Goal: Information Seeking & Learning: Learn about a topic

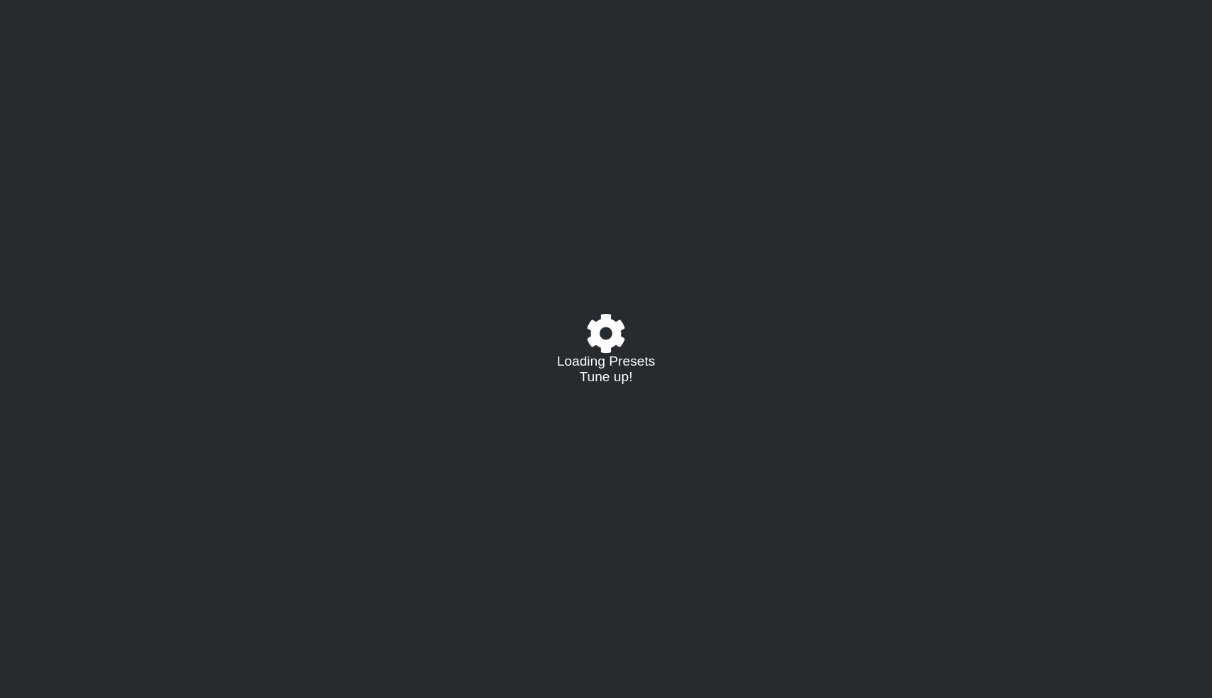
select select "/023177548424"
select select "A"
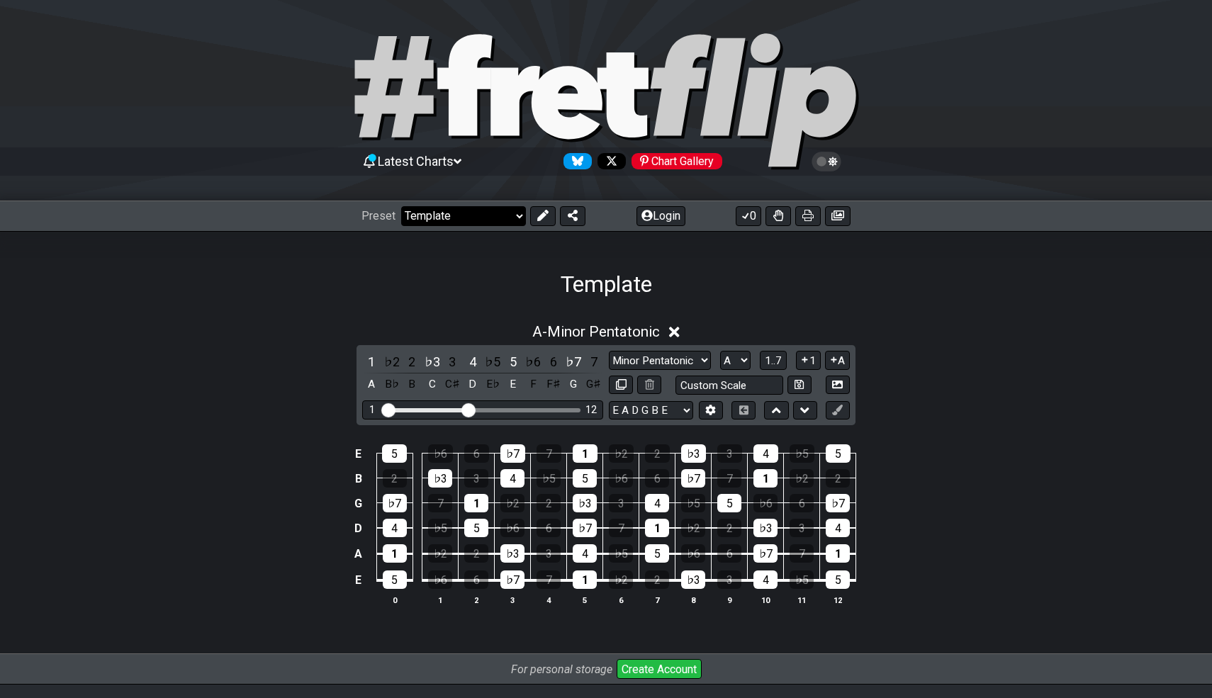
click at [475, 215] on select "Welcome to #fretflip! Template Custom Preset Minor Pentatonic Major Pentatonic …" at bounding box center [463, 216] width 125 height 20
click at [449, 167] on span "Latest Charts" at bounding box center [416, 161] width 76 height 15
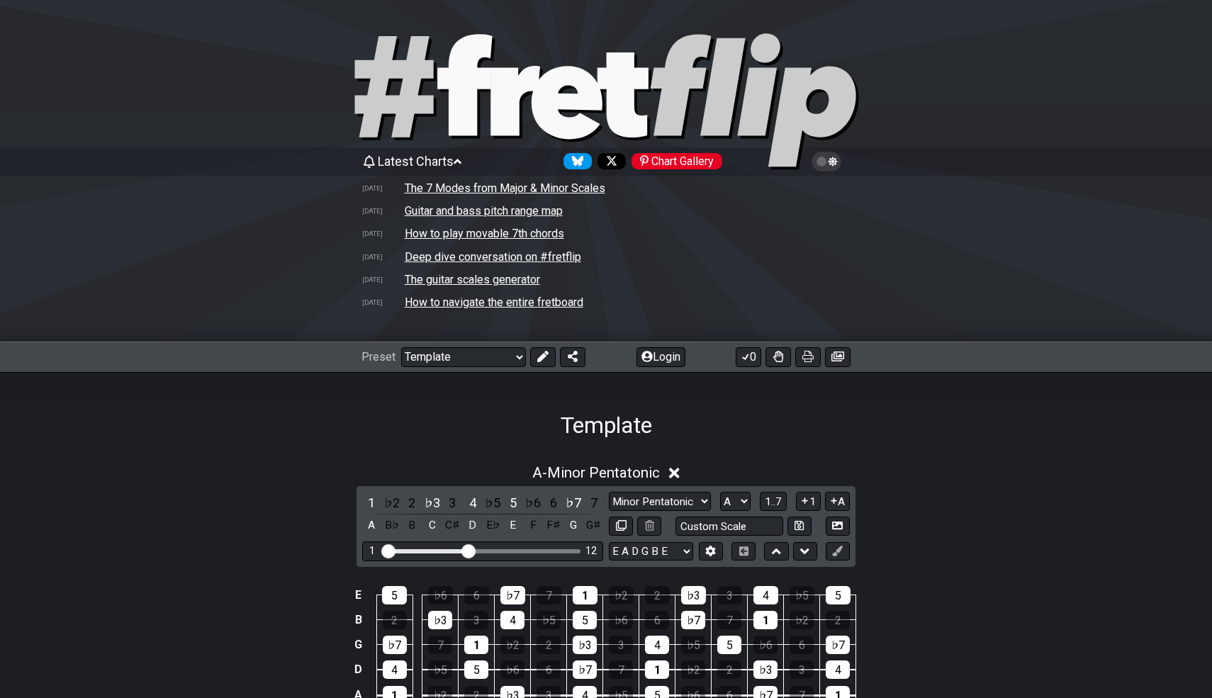
click at [442, 240] on td "How to play movable 7th chords" at bounding box center [484, 233] width 161 height 15
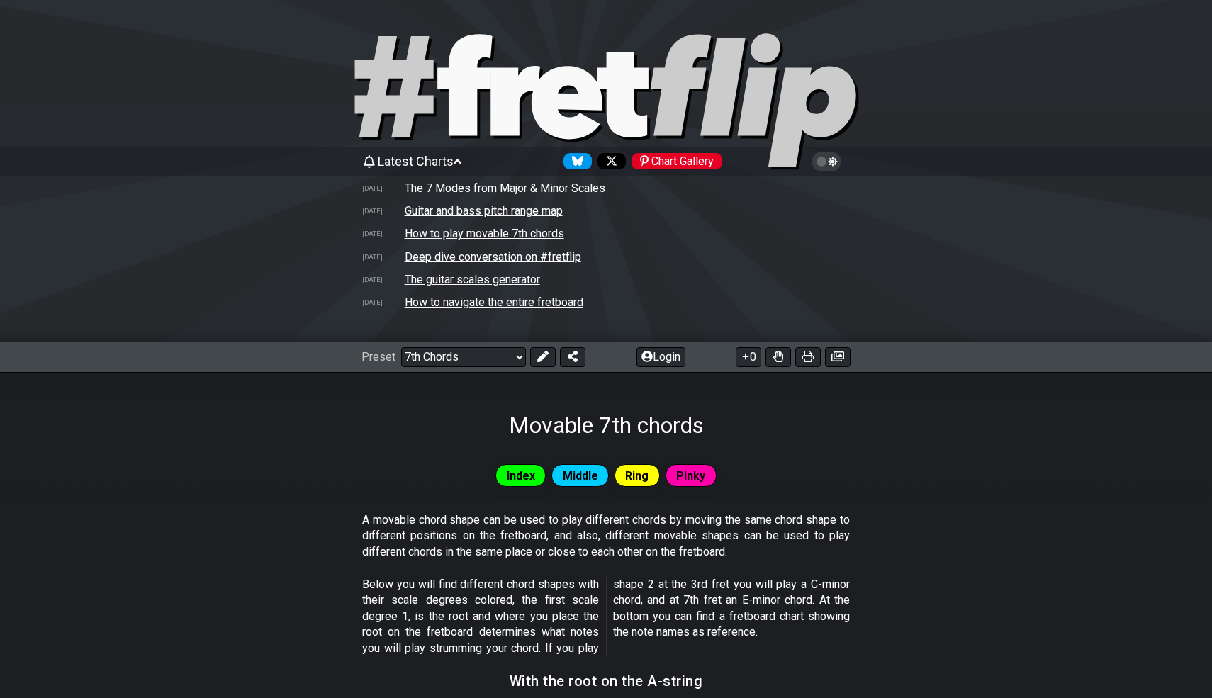
click at [423, 237] on td "How to play movable 7th chords" at bounding box center [484, 233] width 161 height 15
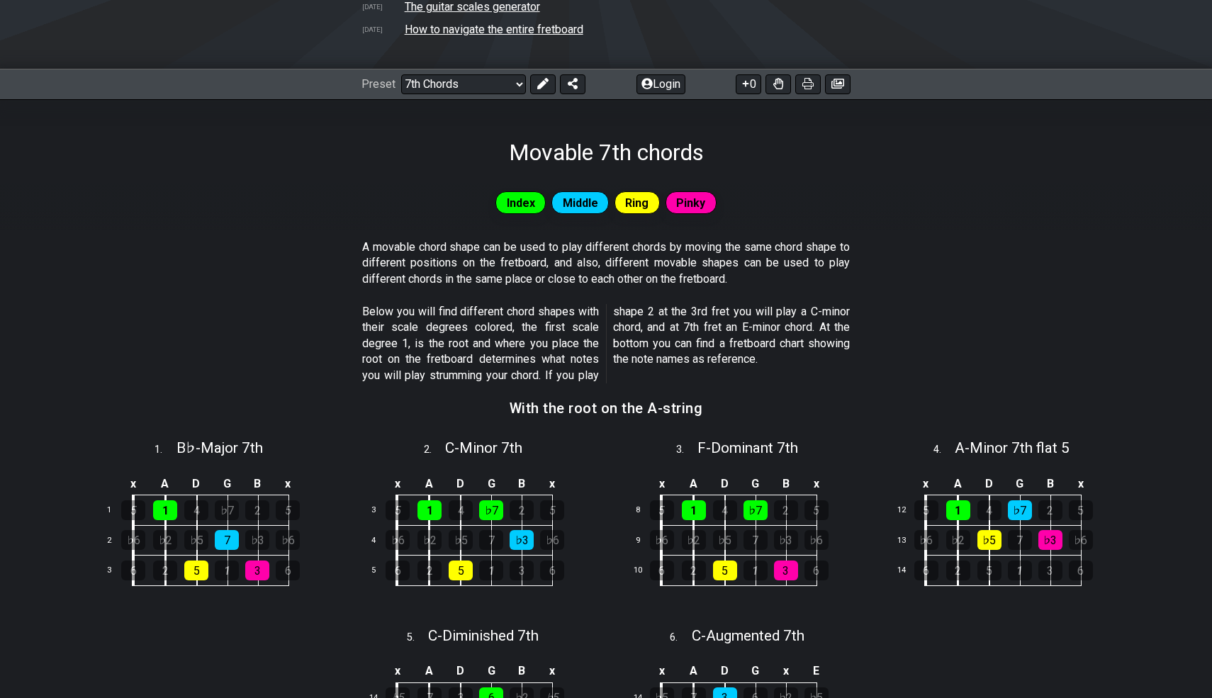
scroll to position [272, 0]
click at [476, 98] on div "Preset Welcome to #fretflip! Template Custom Preset Minor Pentatonic Major Pent…" at bounding box center [606, 84] width 1212 height 31
click at [476, 95] on div "Preset Welcome to #fretflip! Template Custom Preset Minor Pentatonic Major Pent…" at bounding box center [606, 84] width 1212 height 31
click at [463, 89] on select "Welcome to #fretflip! Template Custom Preset Minor Pentatonic Major Pentatonic …" at bounding box center [463, 85] width 125 height 20
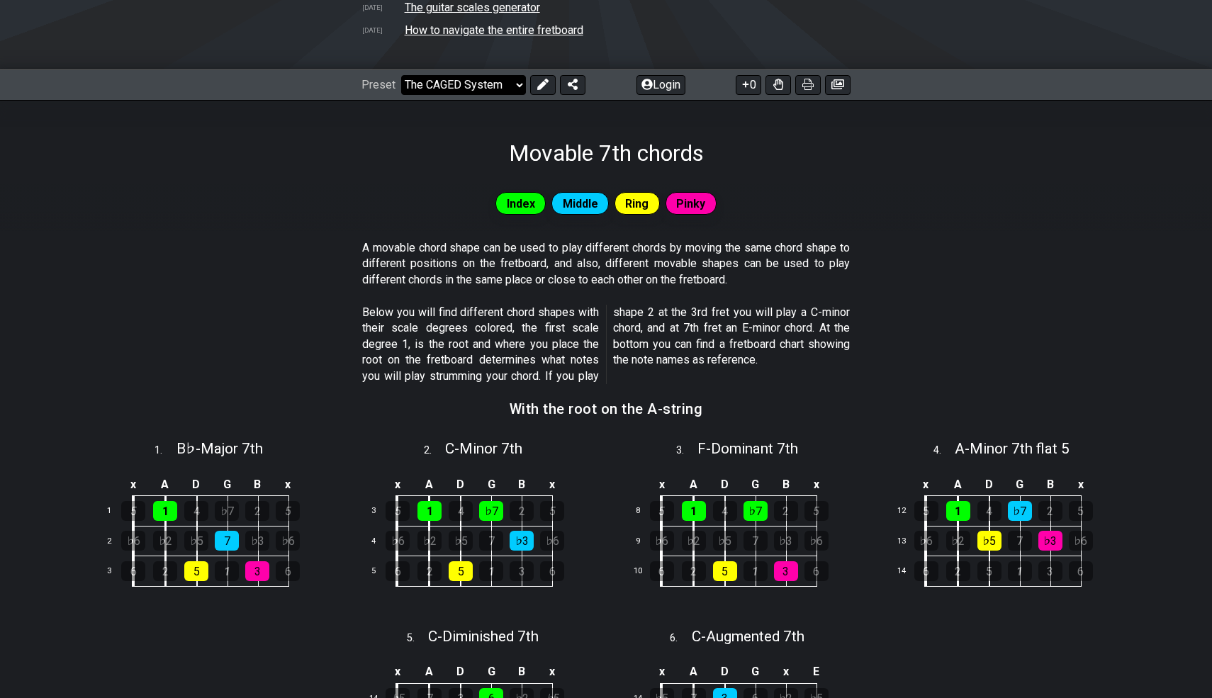
click at [401, 95] on select "Welcome to #fretflip! Template Custom Preset Minor Pentatonic Major Pentatonic …" at bounding box center [463, 85] width 125 height 20
select select "/the-caged-system"
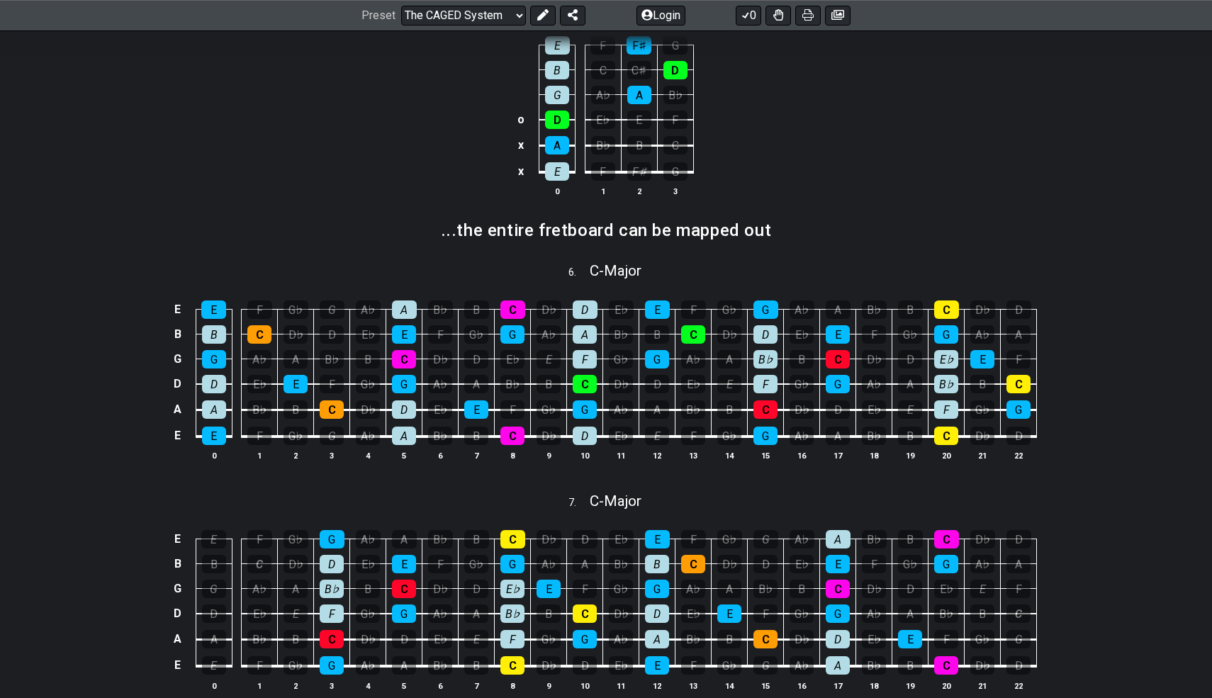
scroll to position [928, 0]
